Goal: Entertainment & Leisure: Consume media (video, audio)

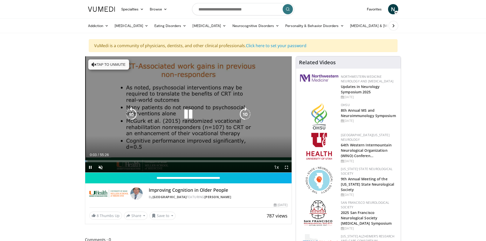
click at [244, 112] on icon "Video Player" at bounding box center [245, 114] width 14 height 14
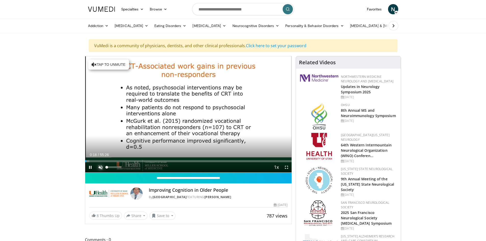
click at [99, 165] on span "Video Player" at bounding box center [101, 167] width 10 height 10
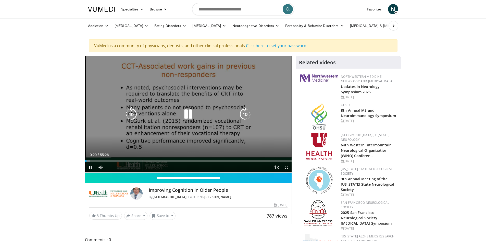
click at [243, 112] on icon "Video Player" at bounding box center [245, 114] width 14 height 14
click at [243, 113] on icon "Video Player" at bounding box center [245, 114] width 14 height 14
click at [247, 113] on icon "Video Player" at bounding box center [245, 114] width 14 height 14
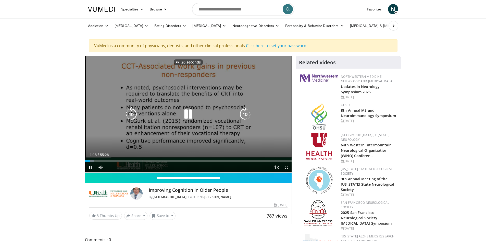
click at [247, 113] on icon "Video Player" at bounding box center [245, 114] width 14 height 14
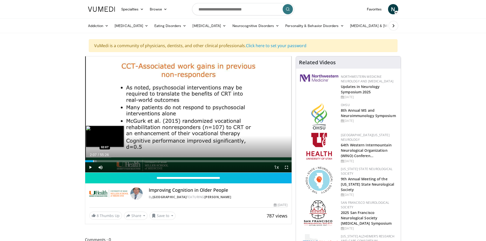
click at [93, 162] on div "Progress Bar" at bounding box center [93, 161] width 1 height 2
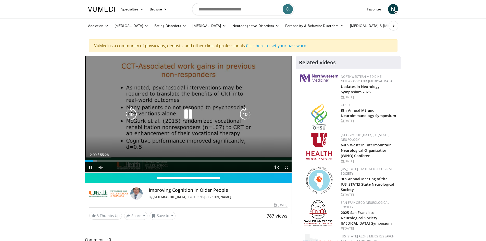
click at [245, 113] on icon "Video Player" at bounding box center [245, 114] width 14 height 14
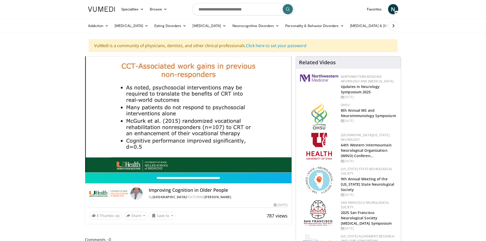
click at [245, 113] on div "10 seconds Tap to unmute" at bounding box center [188, 114] width 207 height 116
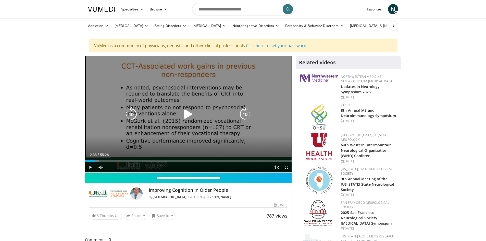
click at [189, 116] on icon "Video Player" at bounding box center [188, 114] width 14 height 14
click at [246, 115] on icon "Video Player" at bounding box center [245, 114] width 14 height 14
click at [248, 115] on icon "Video Player" at bounding box center [245, 114] width 14 height 14
click at [244, 115] on icon "Video Player" at bounding box center [245, 114] width 14 height 14
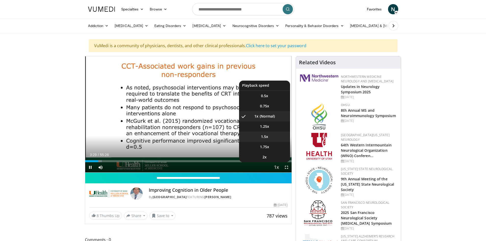
click at [264, 135] on span "1.5x" at bounding box center [264, 136] width 7 height 5
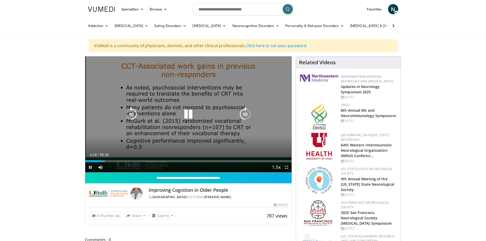
click at [245, 115] on icon "Video Player" at bounding box center [245, 114] width 14 height 14
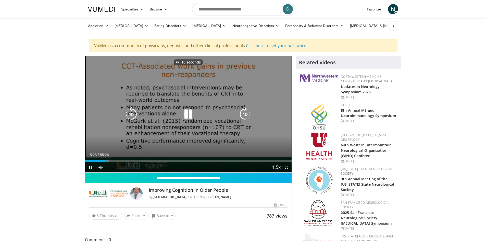
click at [245, 115] on icon "Video Player" at bounding box center [245, 114] width 14 height 14
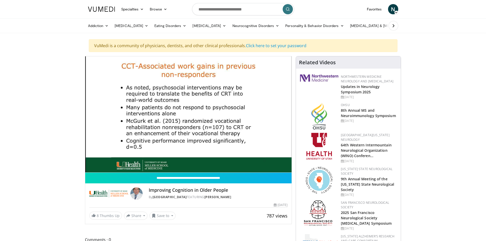
click at [245, 115] on div "20 seconds Tap to unmute" at bounding box center [188, 114] width 207 height 116
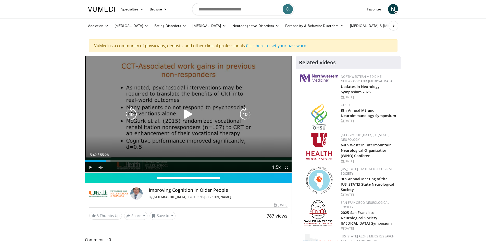
click at [248, 116] on icon "Video Player" at bounding box center [245, 114] width 14 height 14
click at [187, 113] on icon "Video Player" at bounding box center [188, 114] width 14 height 14
click at [246, 114] on icon "Video Player" at bounding box center [245, 114] width 14 height 14
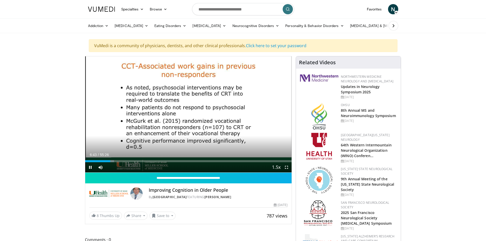
drag, startPoint x: 107, startPoint y: 160, endPoint x: 120, endPoint y: 163, distance: 13.1
click at [120, 163] on video-js "**********" at bounding box center [188, 114] width 207 height 116
drag, startPoint x: 108, startPoint y: 161, endPoint x: 121, endPoint y: 163, distance: 12.9
click at [121, 163] on div "Current Time 9:34 / Duration 55:26 Play Skip Backward Skip Forward Mute 27% Loa…" at bounding box center [188, 167] width 207 height 10
click at [121, 163] on video-js "**********" at bounding box center [188, 114] width 207 height 116
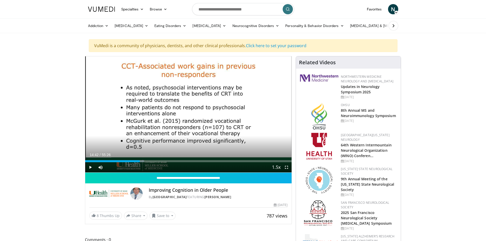
drag, startPoint x: 118, startPoint y: 161, endPoint x: 140, endPoint y: 162, distance: 22.3
click at [140, 162] on div "Loaded : 28.59% 14:42 14:42" at bounding box center [188, 161] width 207 height 2
drag, startPoint x: 139, startPoint y: 161, endPoint x: 168, endPoint y: 162, distance: 29.6
click at [169, 162] on div "Progress Bar" at bounding box center [169, 161] width 1 height 2
drag, startPoint x: 169, startPoint y: 161, endPoint x: 160, endPoint y: 162, distance: 9.2
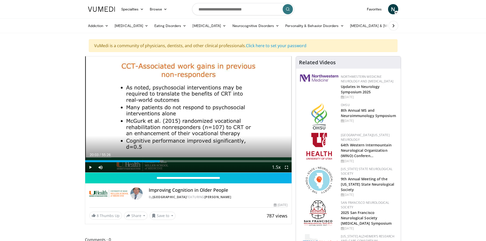
click at [160, 162] on div "Loaded : 37.92% 20:03 20:11" at bounding box center [188, 161] width 207 height 2
drag, startPoint x: 160, startPoint y: 162, endPoint x: 183, endPoint y: 163, distance: 23.5
click at [183, 163] on div "Current Time 26:20 / Duration 55:26 Play Skip Backward Skip Forward Mute 27% Lo…" at bounding box center [188, 167] width 207 height 10
drag, startPoint x: 184, startPoint y: 161, endPoint x: 236, endPoint y: 163, distance: 52.1
click at [236, 163] on div "Current Time 40:26 / Duration 55:26 Play Skip Backward Skip Forward Mute 27% Lo…" at bounding box center [188, 167] width 207 height 10
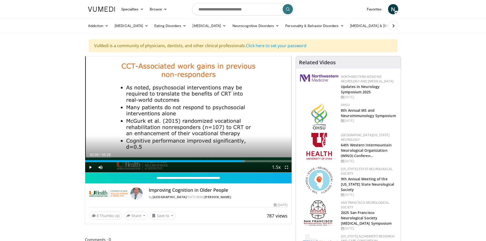
drag, startPoint x: 233, startPoint y: 161, endPoint x: 242, endPoint y: 161, distance: 9.5
click at [243, 161] on div "Progress Bar" at bounding box center [243, 161] width 1 height 2
drag, startPoint x: 242, startPoint y: 161, endPoint x: 253, endPoint y: 161, distance: 10.2
click at [253, 161] on div "Progress Bar" at bounding box center [253, 161] width 1 height 2
drag, startPoint x: 254, startPoint y: 162, endPoint x: 272, endPoint y: 161, distance: 18.4
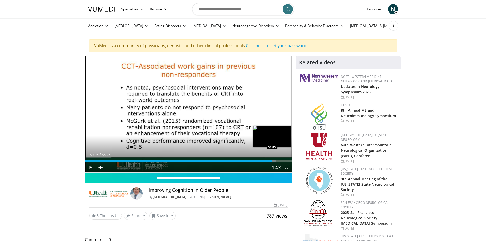
click at [272, 161] on div "Progress Bar" at bounding box center [272, 161] width 1 height 2
